Goal: Download file/media

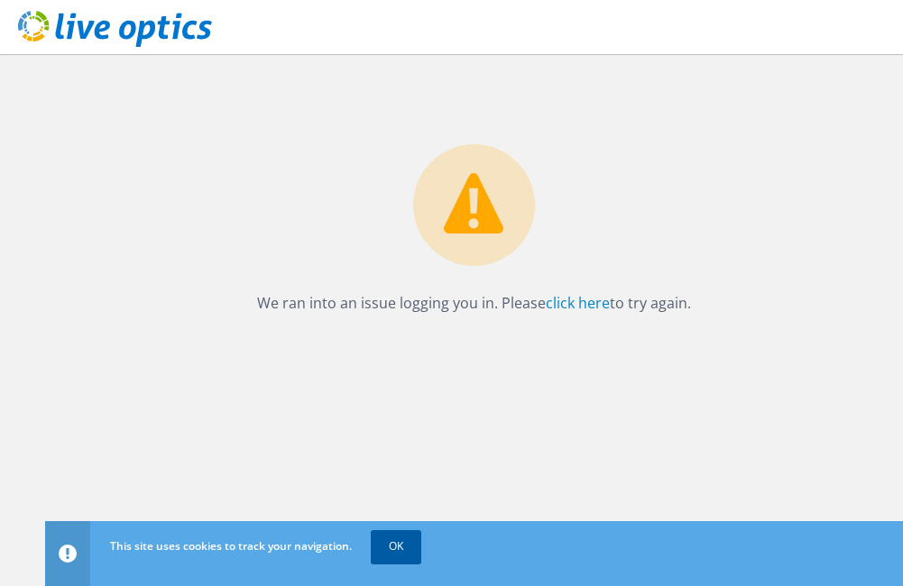
click at [398, 539] on link "OK" at bounding box center [396, 546] width 50 height 32
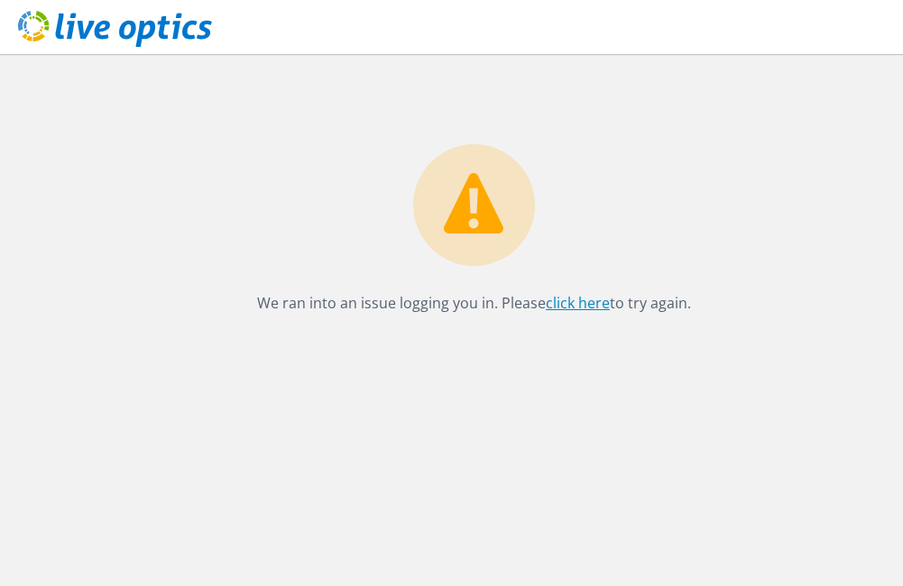
click at [581, 301] on link "click here" at bounding box center [577, 303] width 64 height 20
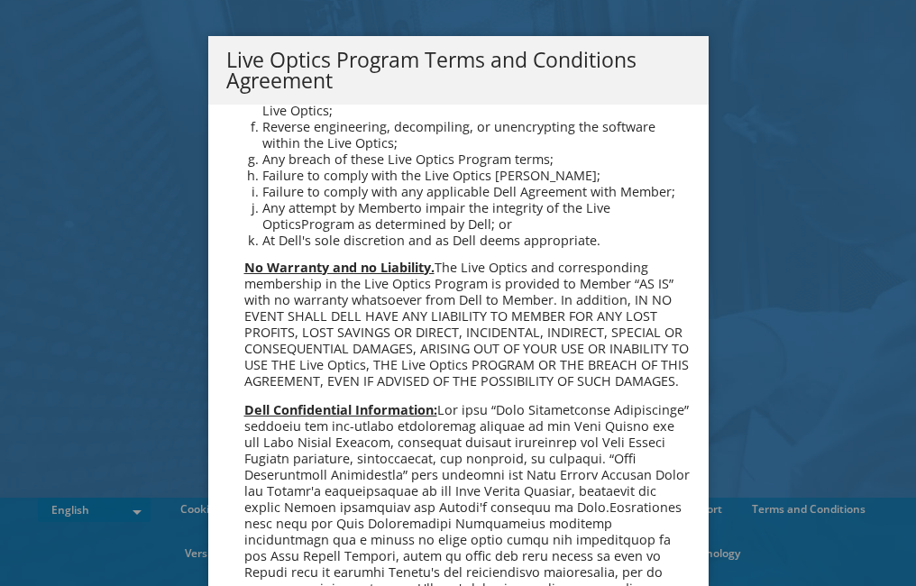
scroll to position [1291, 0]
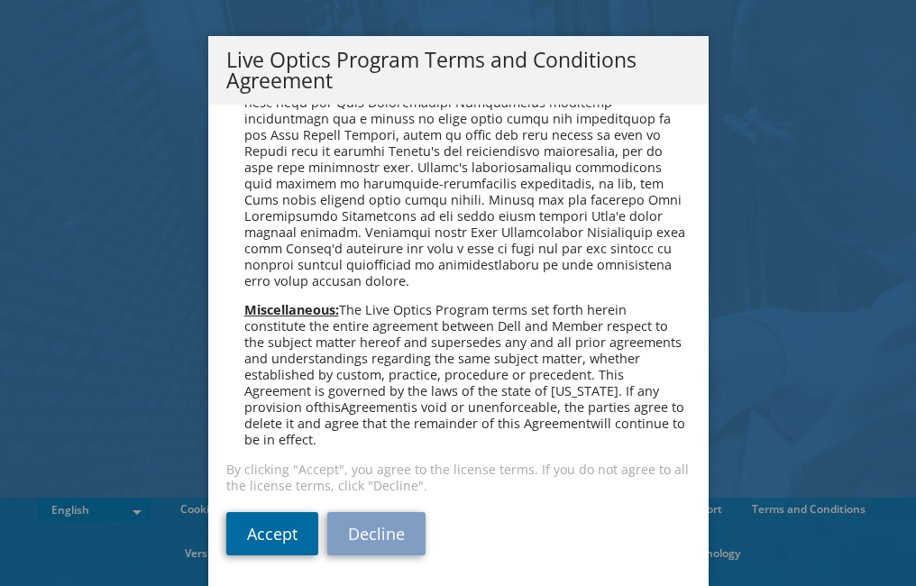
click at [280, 531] on link "Accept" at bounding box center [272, 533] width 92 height 43
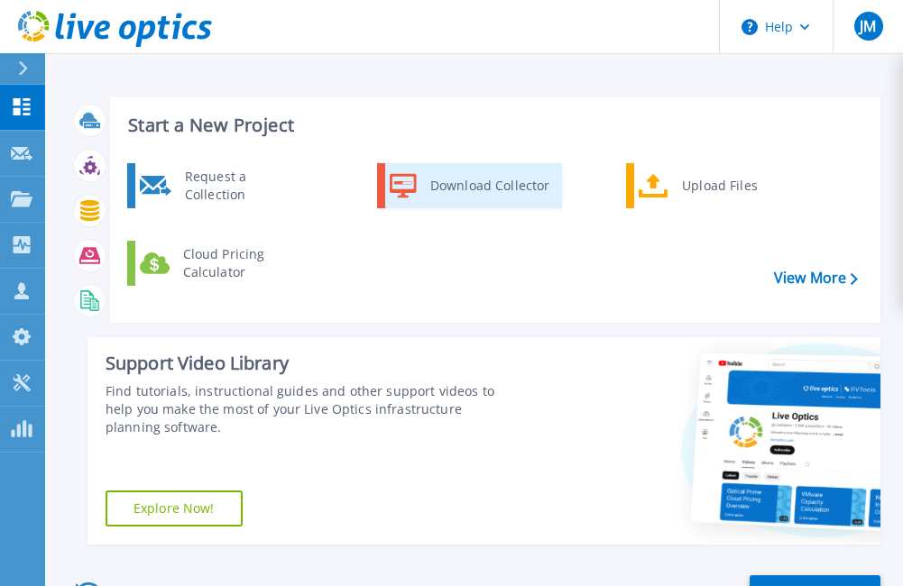
click at [492, 194] on div "Download Collector" at bounding box center [489, 186] width 136 height 36
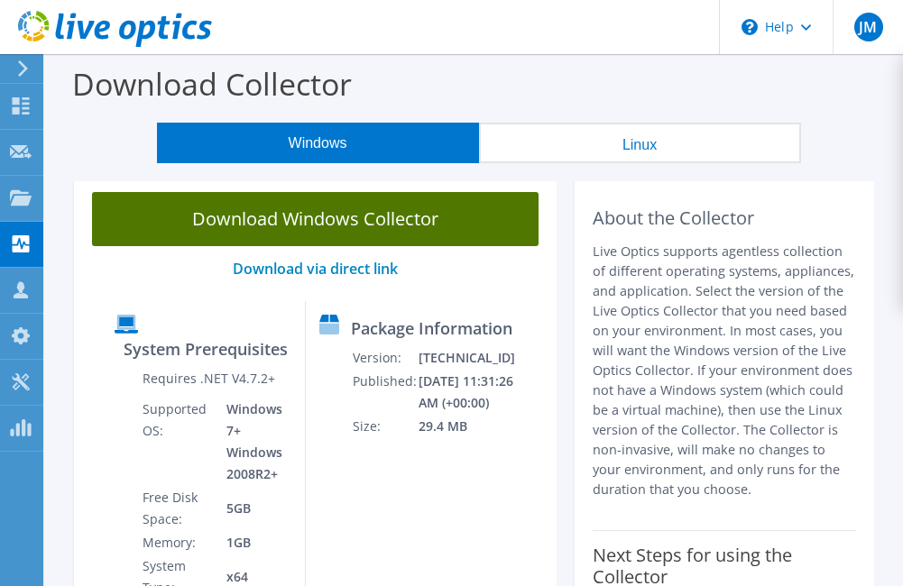
click at [281, 218] on link "Download Windows Collector" at bounding box center [315, 219] width 446 height 54
